Goal: Information Seeking & Learning: Understand process/instructions

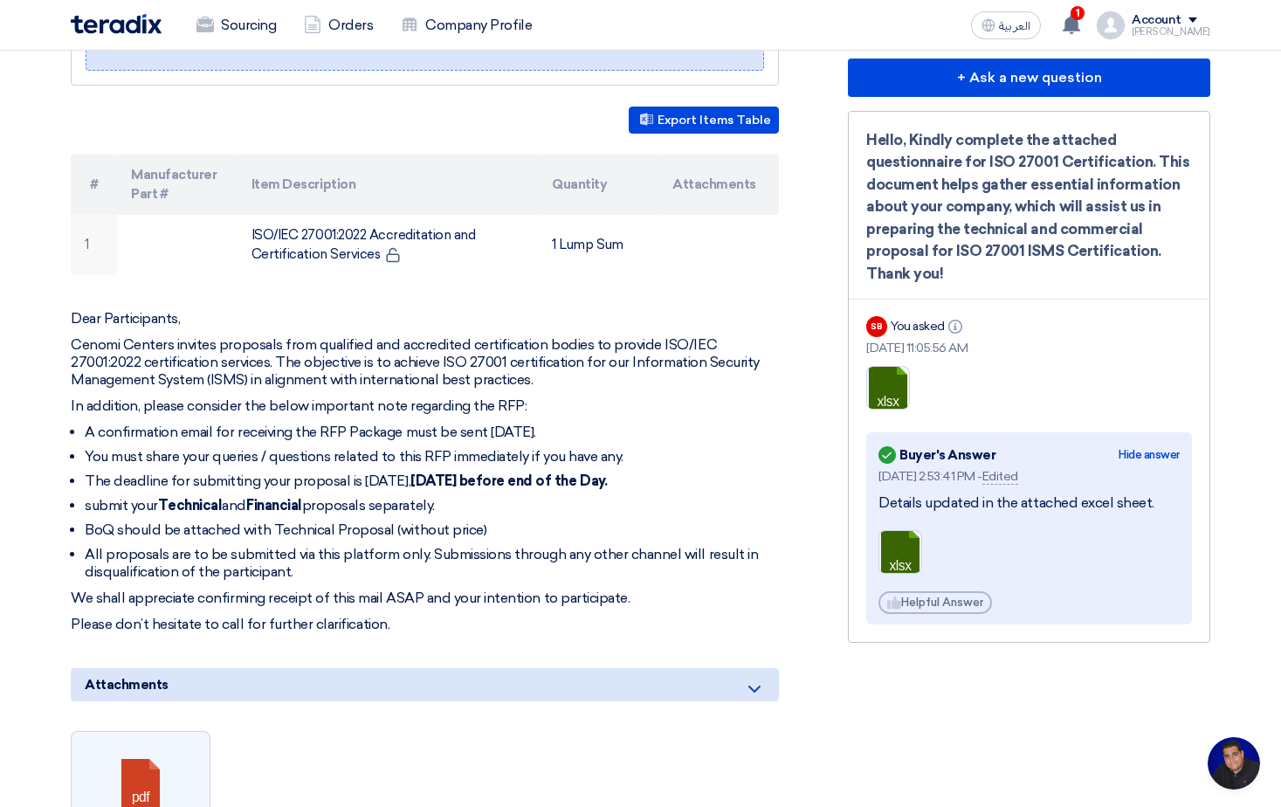
scroll to position [524, 0]
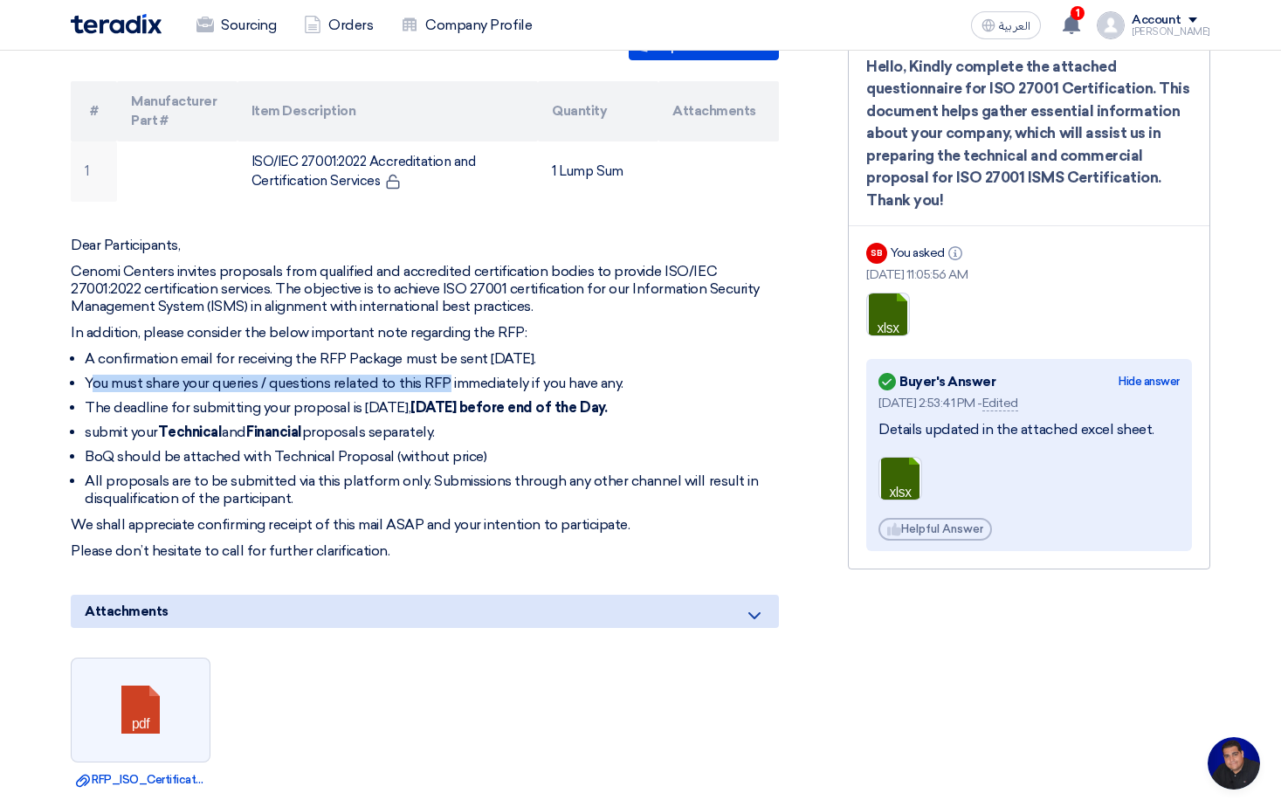
drag, startPoint x: 93, startPoint y: 385, endPoint x: 445, endPoint y: 389, distance: 352.8
click at [445, 389] on li "You must share your queries / questions related to this RFP immediately if you …" at bounding box center [432, 383] width 694 height 17
drag, startPoint x: 81, startPoint y: 416, endPoint x: 464, endPoint y: 423, distance: 382.5
click at [464, 423] on ul "A confirmation email for receiving the RFP Package must be sent [DATE]. You mus…" at bounding box center [425, 428] width 708 height 157
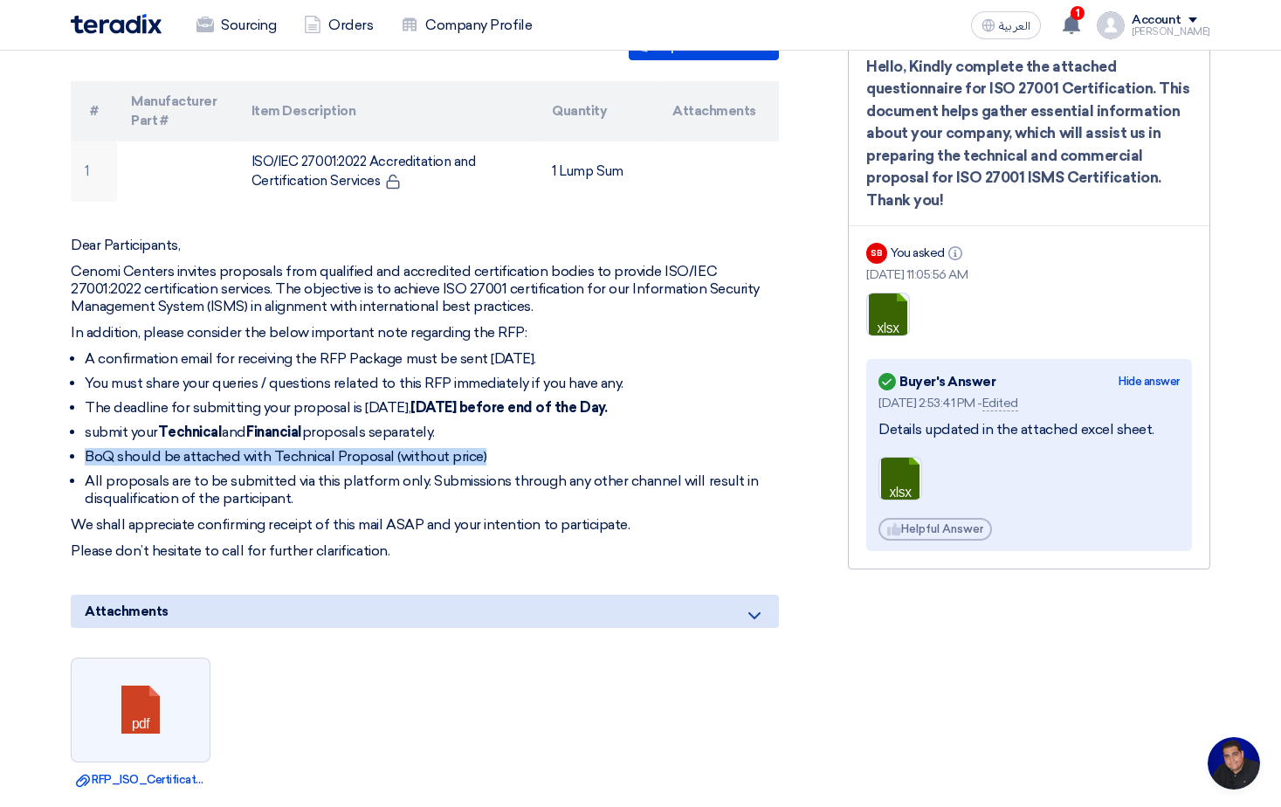
drag, startPoint x: 84, startPoint y: 459, endPoint x: 502, endPoint y: 456, distance: 418.2
click at [502, 456] on ul "A confirmation email for receiving the RFP Package must be sent [DATE]. You mus…" at bounding box center [425, 428] width 708 height 157
click at [502, 456] on li "BoQ should be attached with Technical Proposal (without price)" at bounding box center [432, 456] width 694 height 17
drag, startPoint x: 88, startPoint y: 457, endPoint x: 492, endPoint y: 447, distance: 403.5
click at [492, 448] on li "BoQ should be attached with Technical Proposal (without price)" at bounding box center [432, 456] width 694 height 17
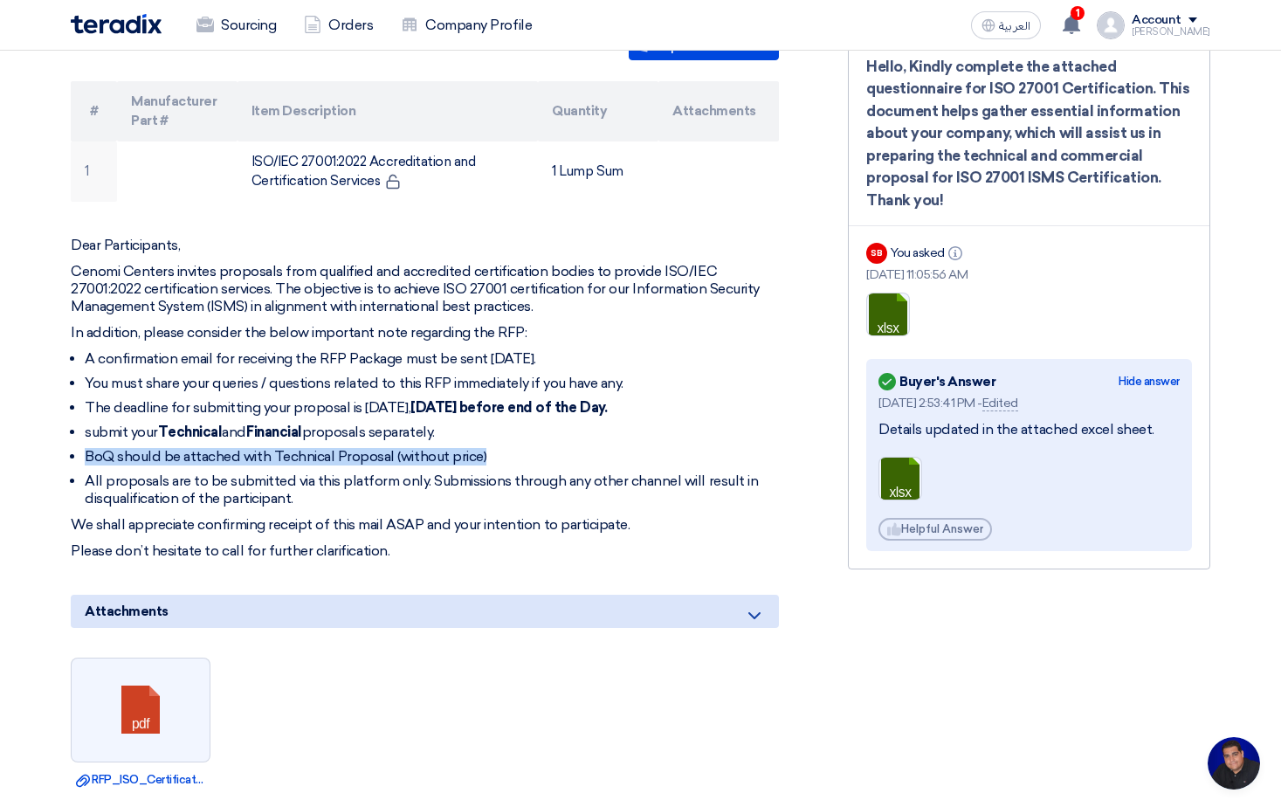
drag, startPoint x: 492, startPoint y: 447, endPoint x: 496, endPoint y: 458, distance: 11.4
click at [496, 448] on li "BoQ should be attached with Technical Proposal (without price)" at bounding box center [432, 456] width 694 height 17
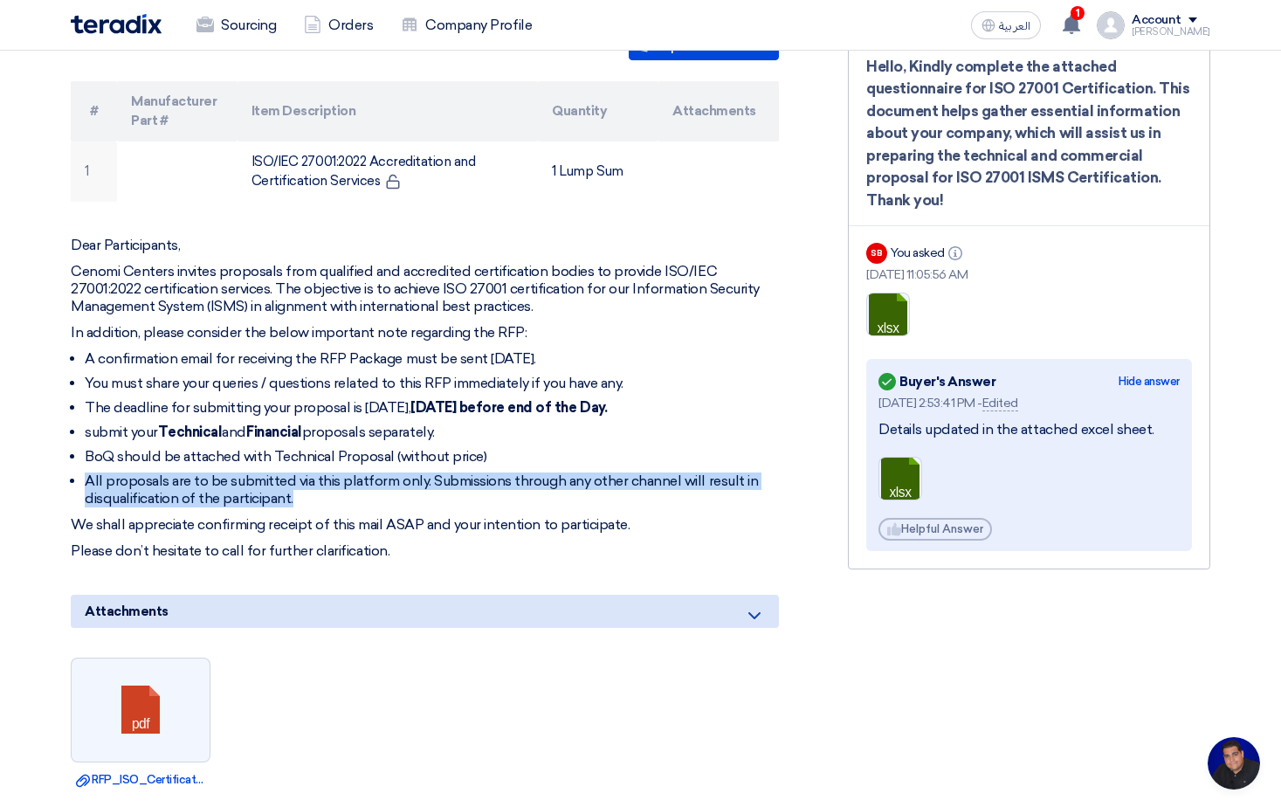
drag, startPoint x: 87, startPoint y: 480, endPoint x: 344, endPoint y: 497, distance: 257.2
click at [344, 497] on li "All proposals are to be submitted via this platform only. Submissions through a…" at bounding box center [432, 489] width 694 height 35
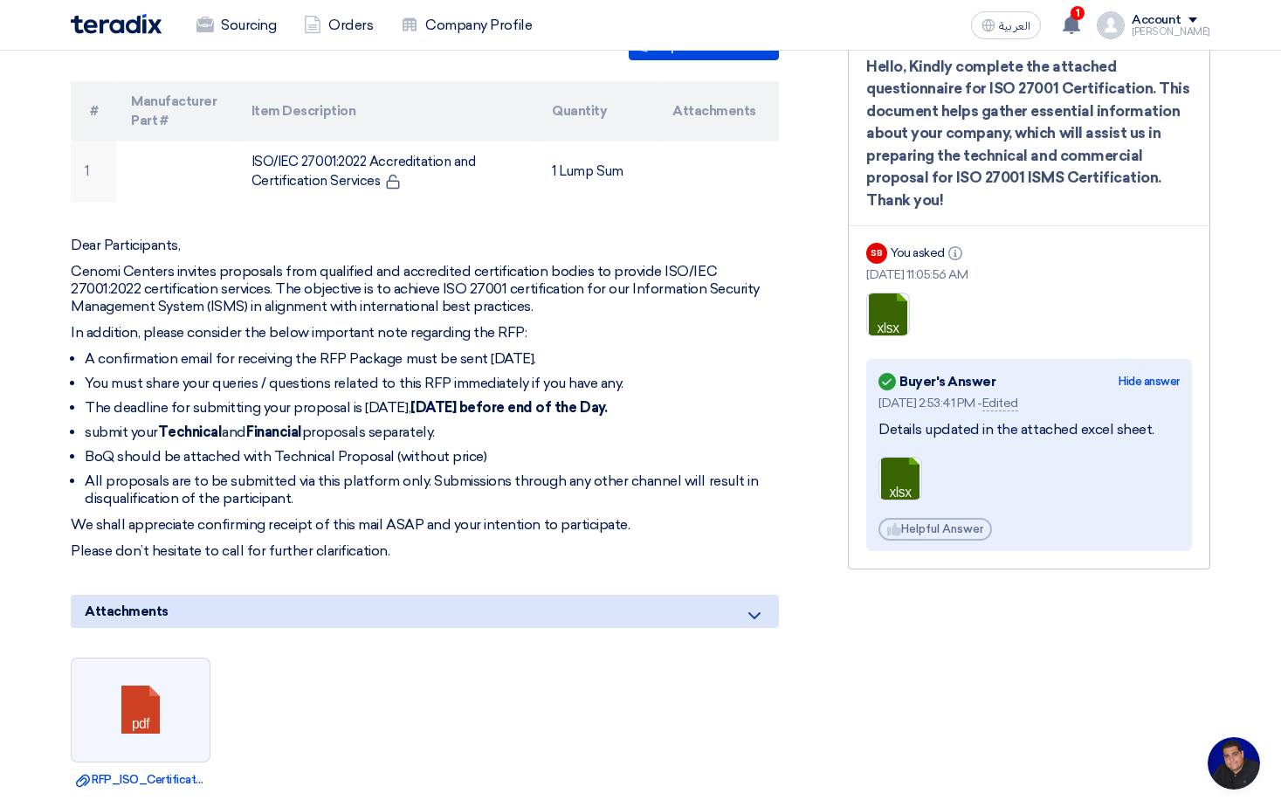
drag, startPoint x: 344, startPoint y: 497, endPoint x: 400, endPoint y: 544, distance: 73.1
click at [400, 542] on p "Please don’t hesitate to call for further clarification." at bounding box center [425, 550] width 708 height 17
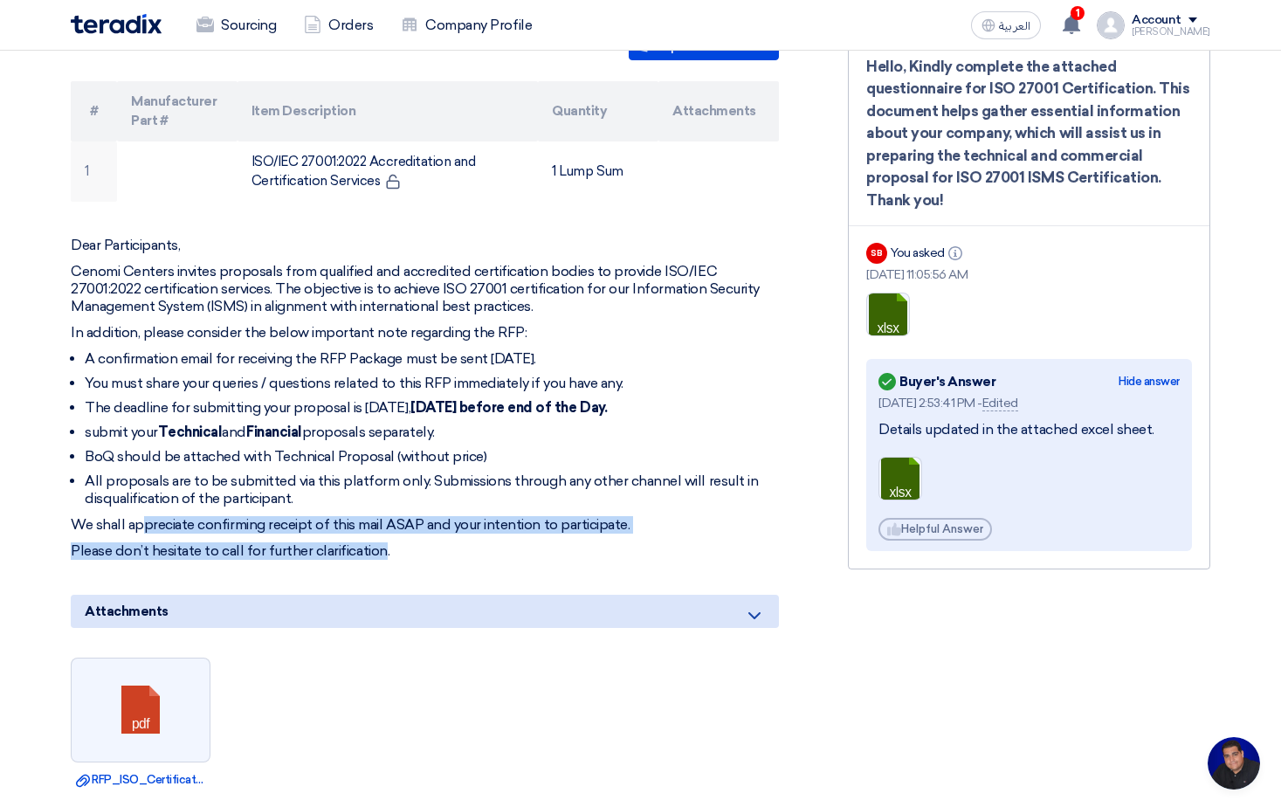
drag, startPoint x: 378, startPoint y: 552, endPoint x: 147, endPoint y: 523, distance: 233.2
click at [147, 523] on div "Dear Participants, Cenomi Centers invites proposals from qualified and accredit…" at bounding box center [425, 398] width 708 height 323
